Goal: Find specific page/section: Find specific page/section

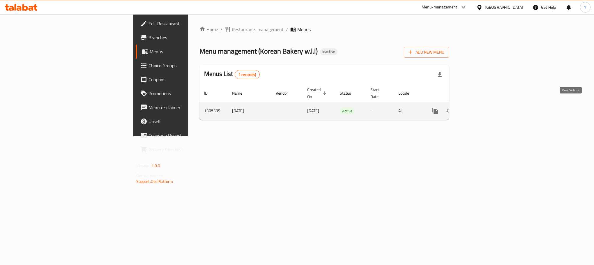
click at [481, 107] on icon "enhanced table" at bounding box center [477, 110] width 7 height 7
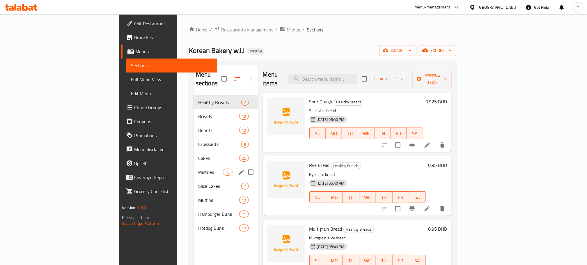
scroll to position [29, 0]
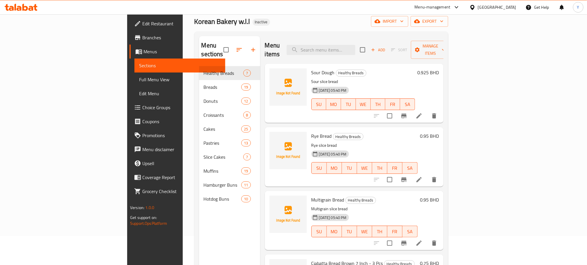
click at [139, 76] on span "Full Menu View" at bounding box center [179, 79] width 81 height 7
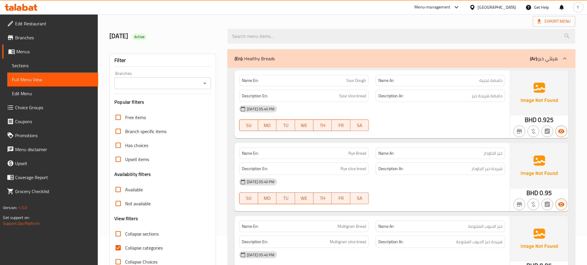
click at [258, 56] on p "(En): Healthy Breads" at bounding box center [255, 58] width 40 height 7
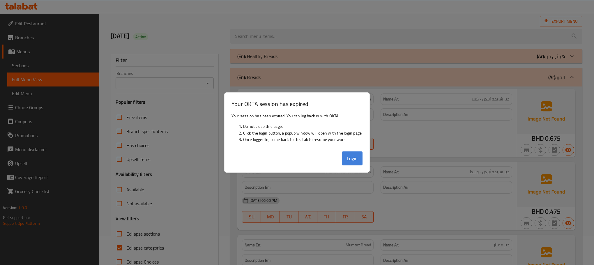
drag, startPoint x: 350, startPoint y: 158, endPoint x: 347, endPoint y: 154, distance: 5.5
click at [348, 155] on button "Login" at bounding box center [352, 158] width 21 height 14
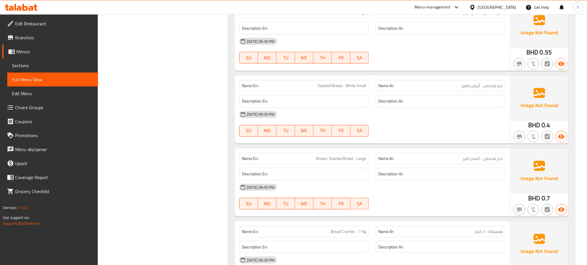
scroll to position [1149, 0]
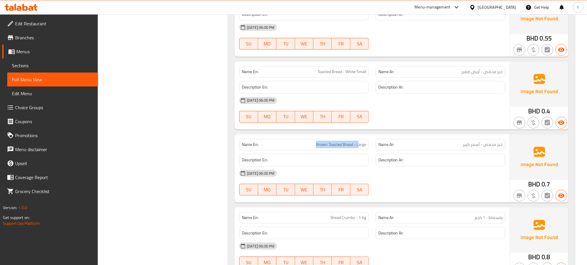
drag, startPoint x: 315, startPoint y: 152, endPoint x: 358, endPoint y: 153, distance: 43.4
click at [358, 148] on p "Name En: Brown Toasted Bread - Large" at bounding box center [304, 144] width 124 height 6
copy span "Brown Toasted Bread - L"
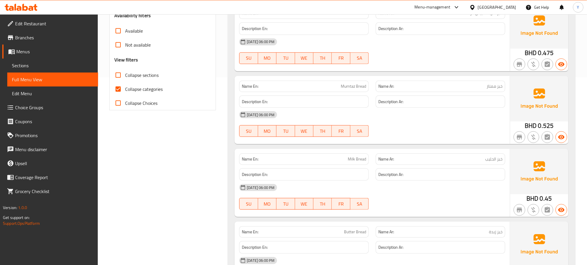
scroll to position [0, 0]
